Goal: Information Seeking & Learning: Learn about a topic

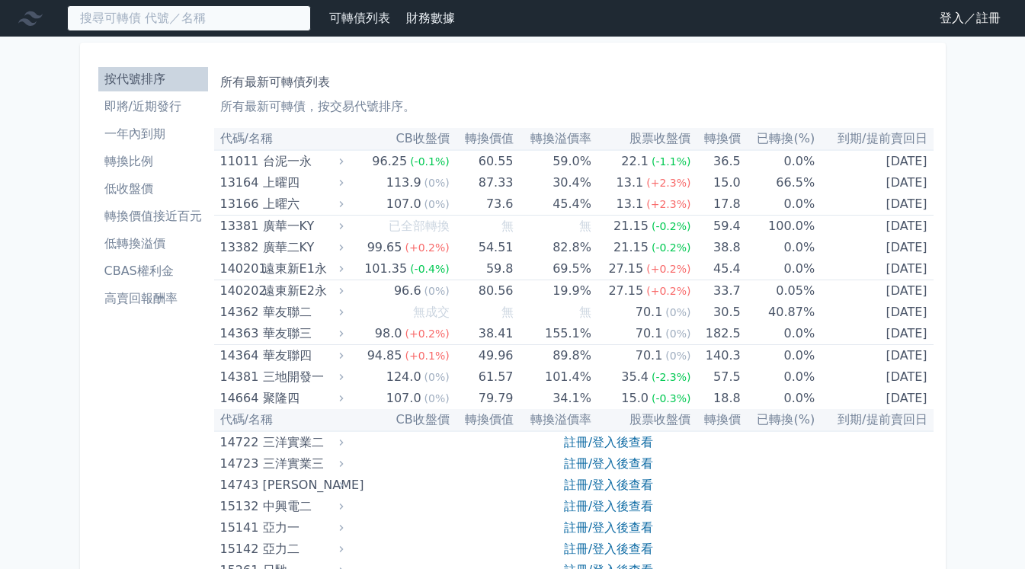
click at [159, 16] on input at bounding box center [189, 18] width 244 height 26
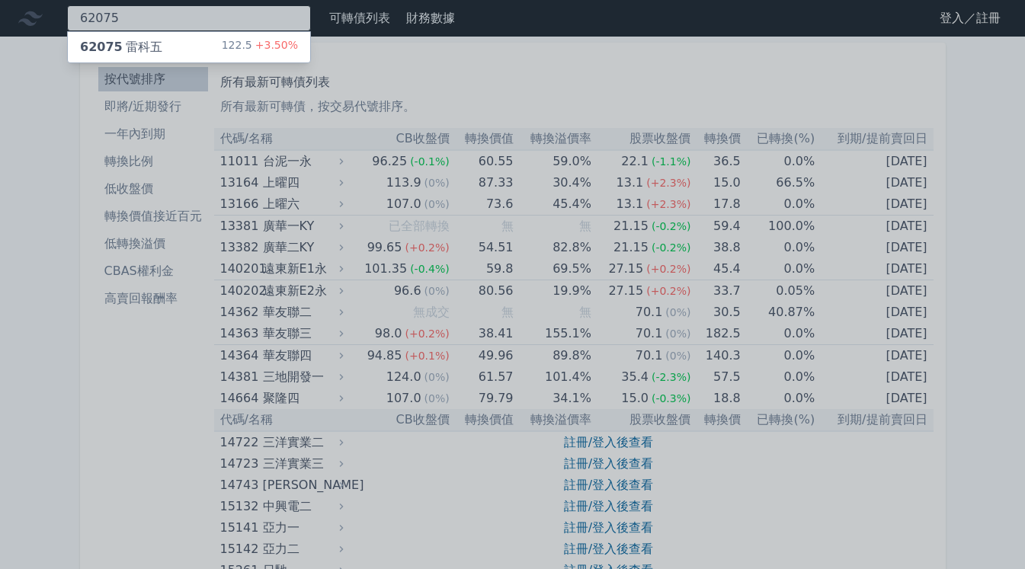
type input "62075"
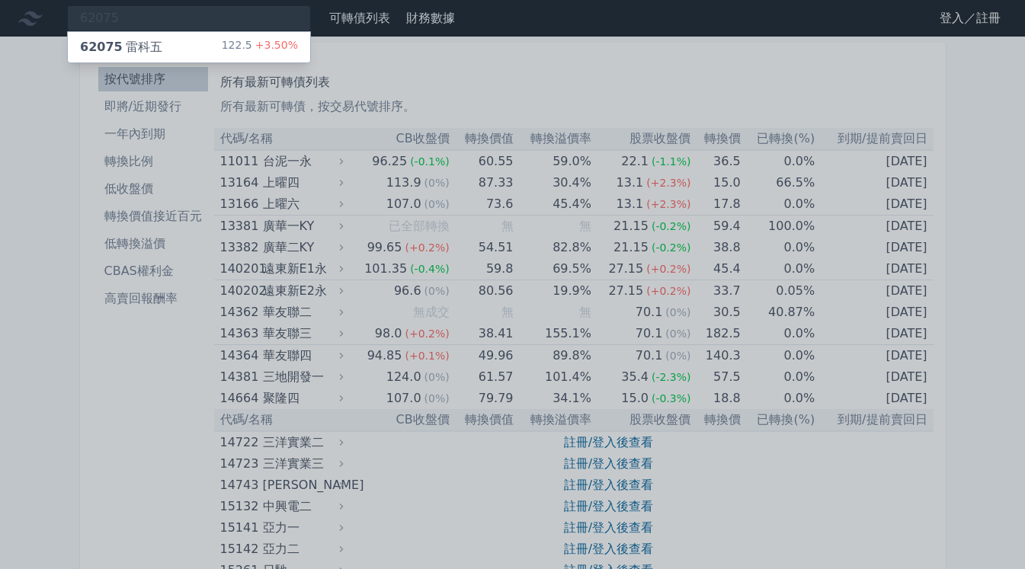
click at [158, 45] on div "62075 雷科五 122.5 +3.50%" at bounding box center [189, 47] width 242 height 30
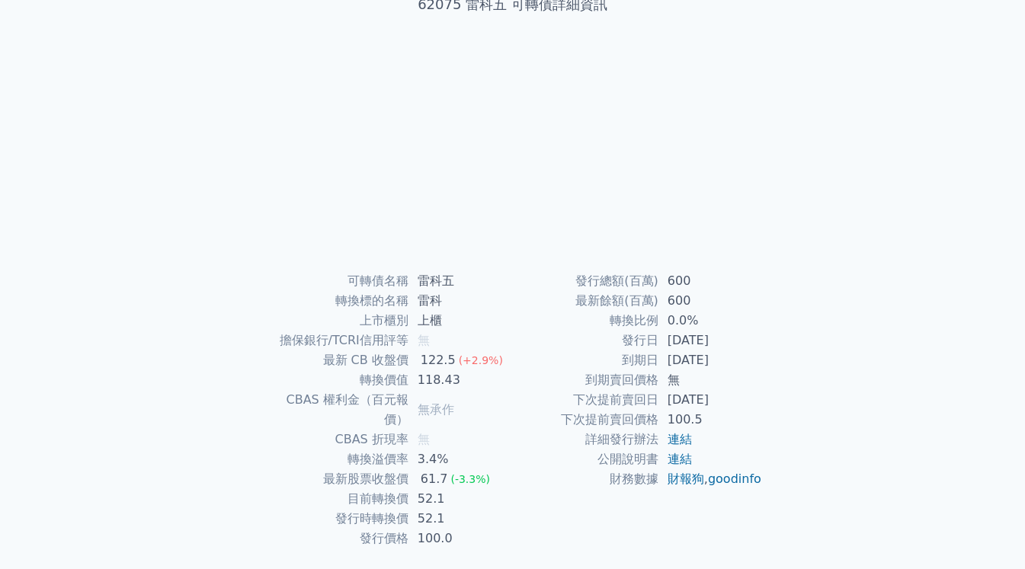
scroll to position [136, 0]
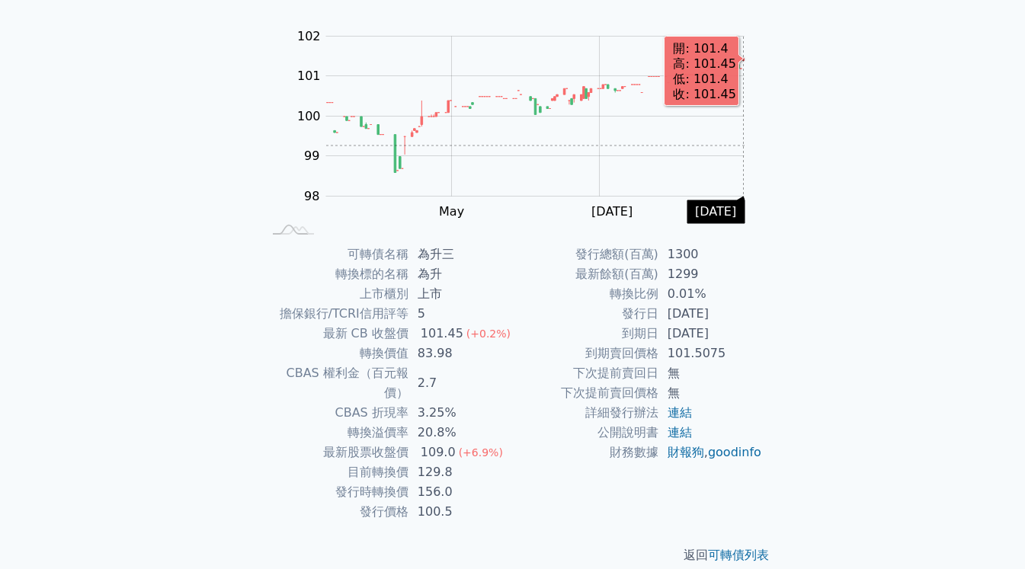
scroll to position [136, 0]
click at [744, 282] on td "1299" at bounding box center [711, 275] width 104 height 20
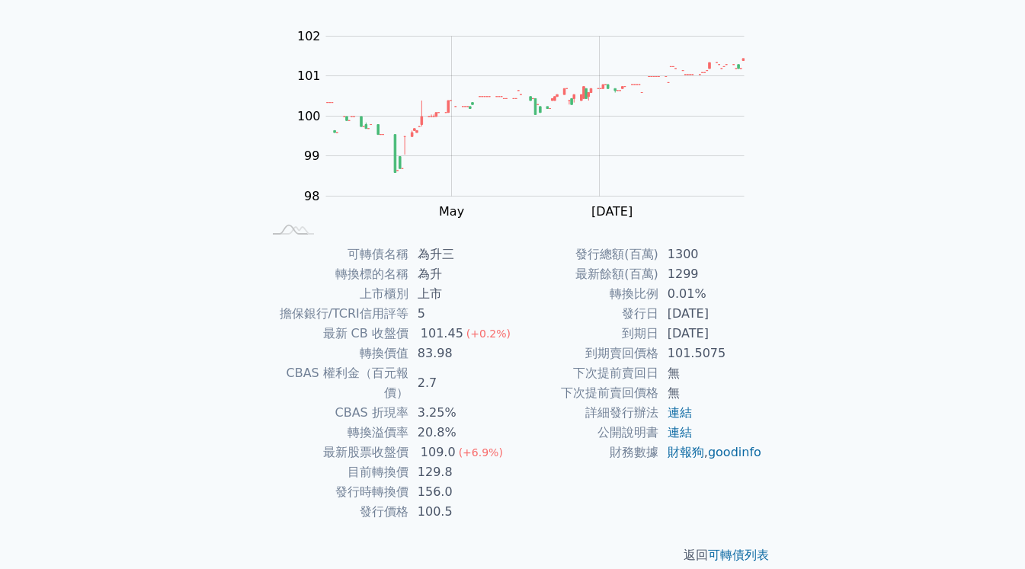
click at [348, 463] on td "目前轉換價" at bounding box center [336, 473] width 146 height 20
click at [706, 239] on div "可轉債列表 › 22313 為升三 22313 為升三 可轉債詳細資訊 Zoom Out 100.0 97.5 98 98.5 99 103 100 102 …" at bounding box center [513, 244] width 537 height 689
